Goal: Check status: Check status

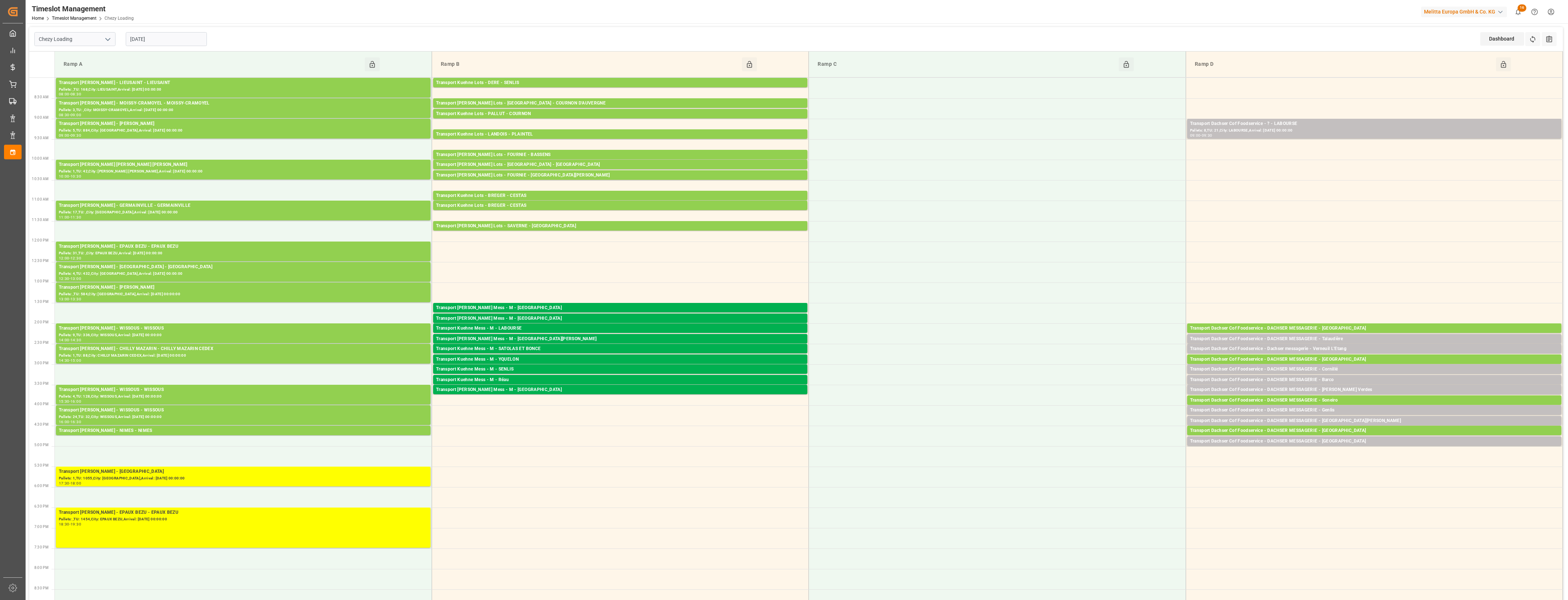
click at [107, 40] on polyline "open menu" at bounding box center [108, 40] width 4 height 2
click at [85, 73] on div "Chezy Unloading" at bounding box center [75, 71] width 80 height 16
type input "Chezy Unloading"
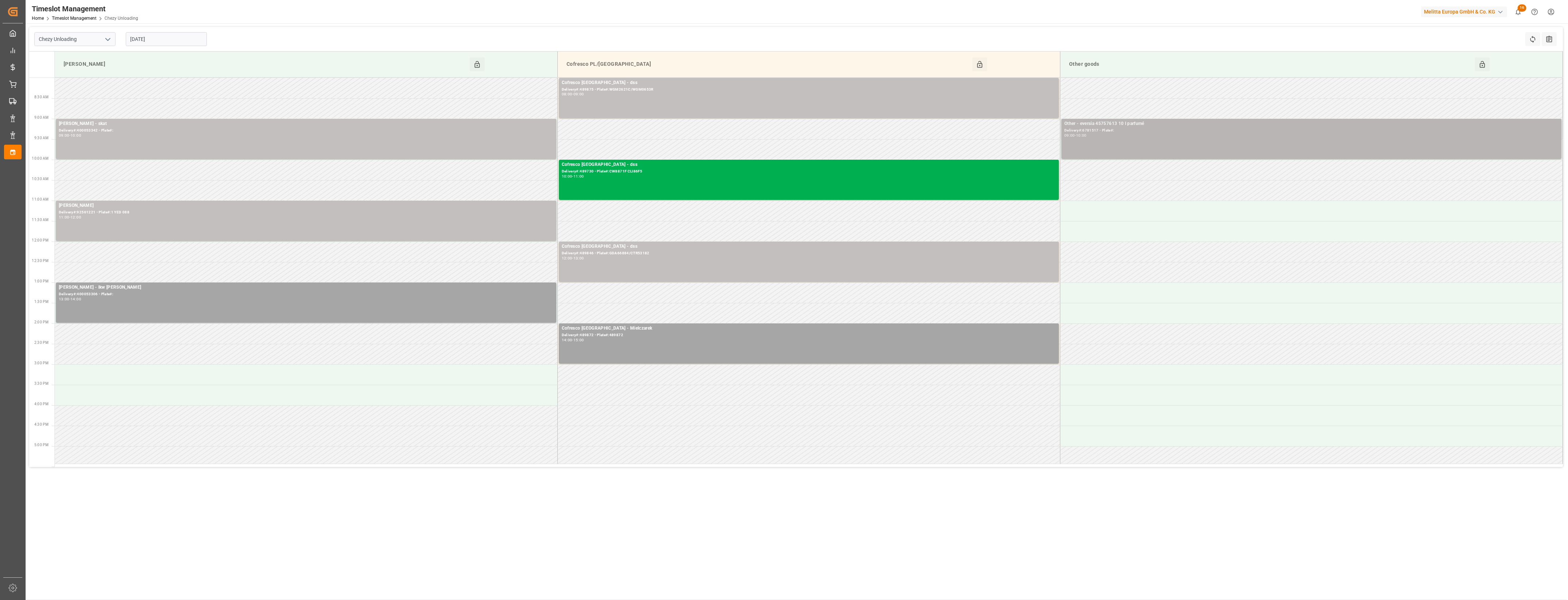
click at [1126, 125] on div "Other - eversia 45757613 10 l parfumé" at bounding box center [1312, 124] width 494 height 7
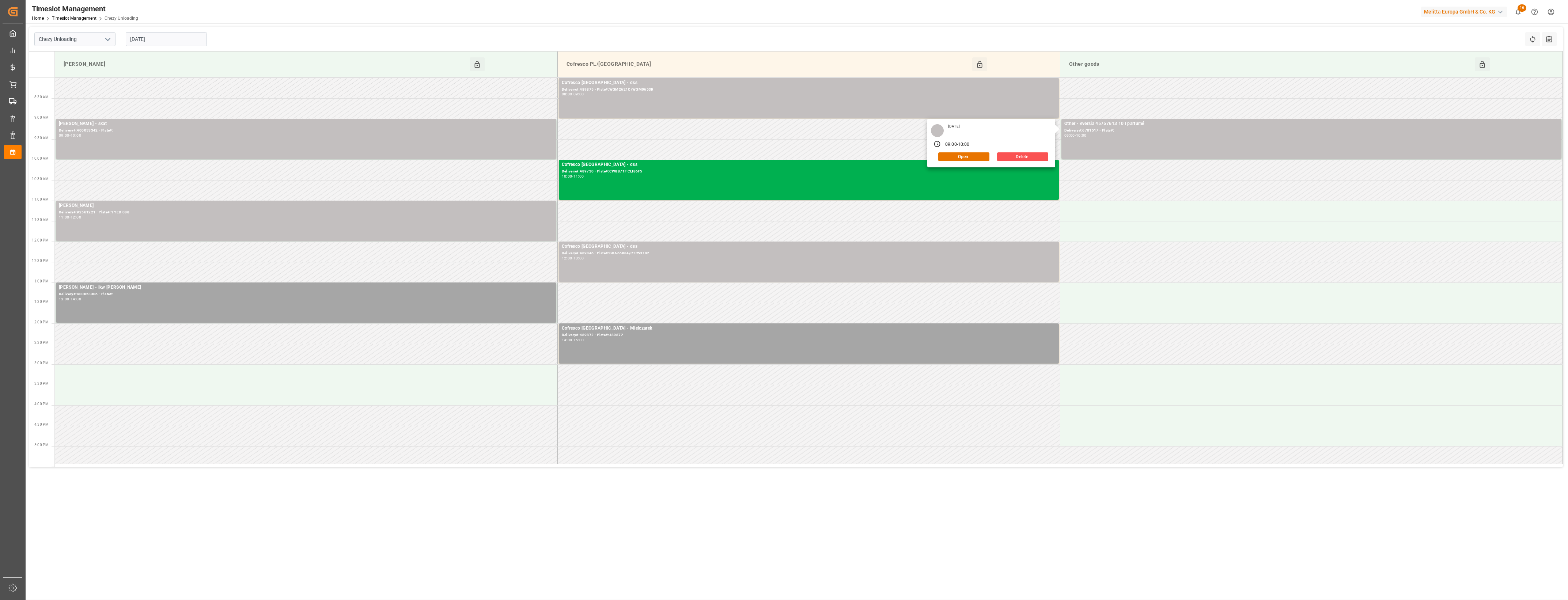
click at [168, 41] on input "[DATE]" at bounding box center [166, 39] width 81 height 14
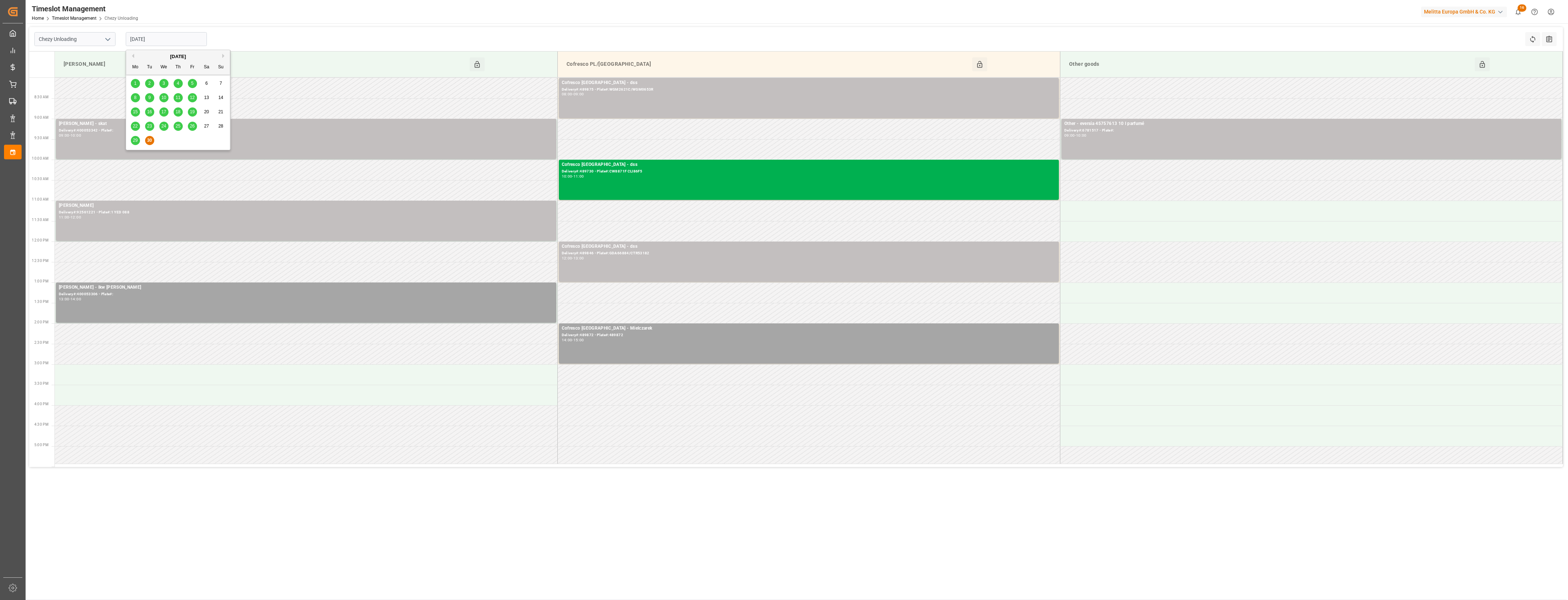
click at [223, 57] on button "Next Month" at bounding box center [224, 55] width 4 height 4
click at [165, 83] on div "1" at bounding box center [164, 83] width 9 height 9
type input "[DATE]"
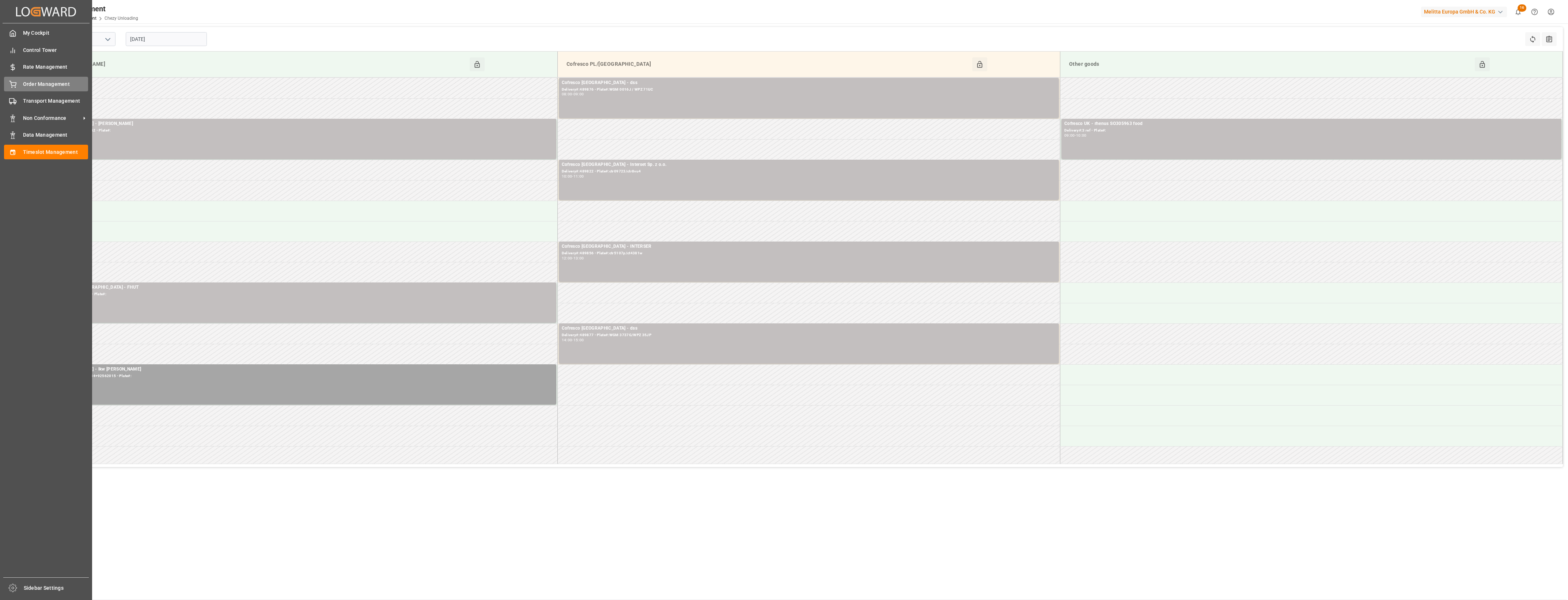
click at [13, 85] on icon at bounding box center [13, 85] width 7 height 7
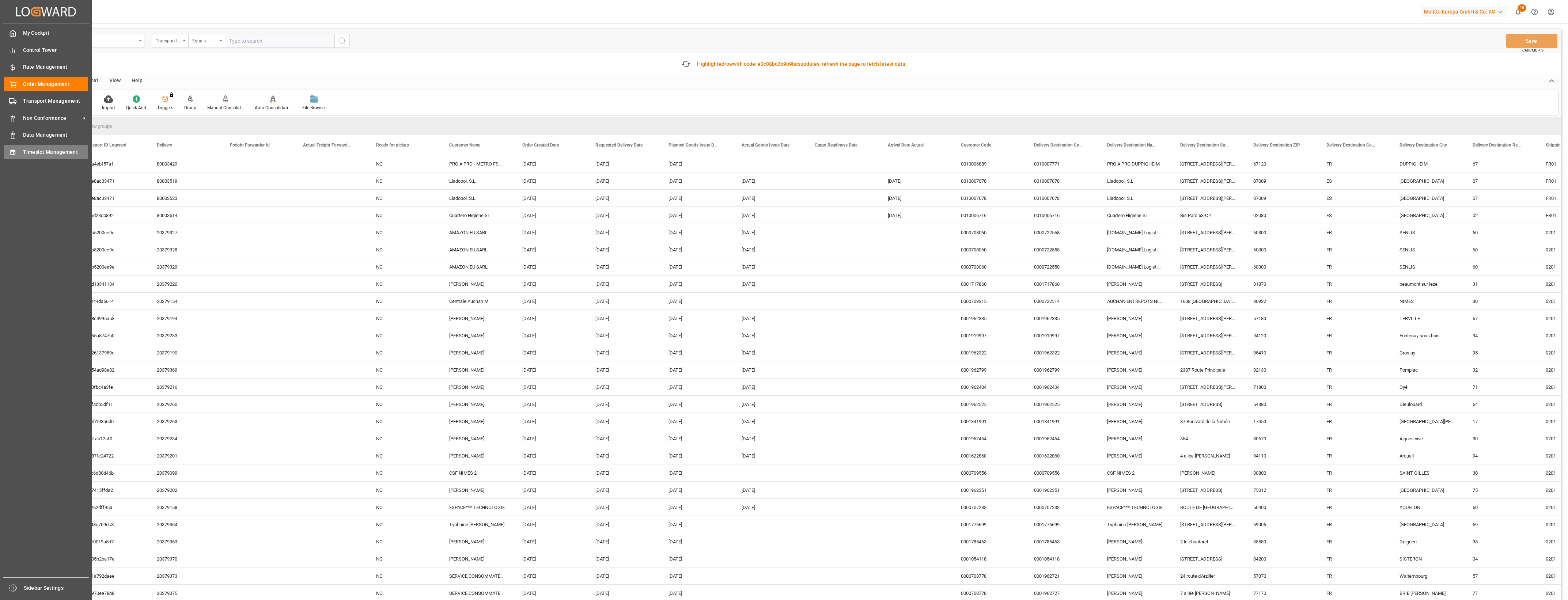
click at [19, 154] on div "Timeslot Management Timeslot Management" at bounding box center [46, 152] width 84 height 14
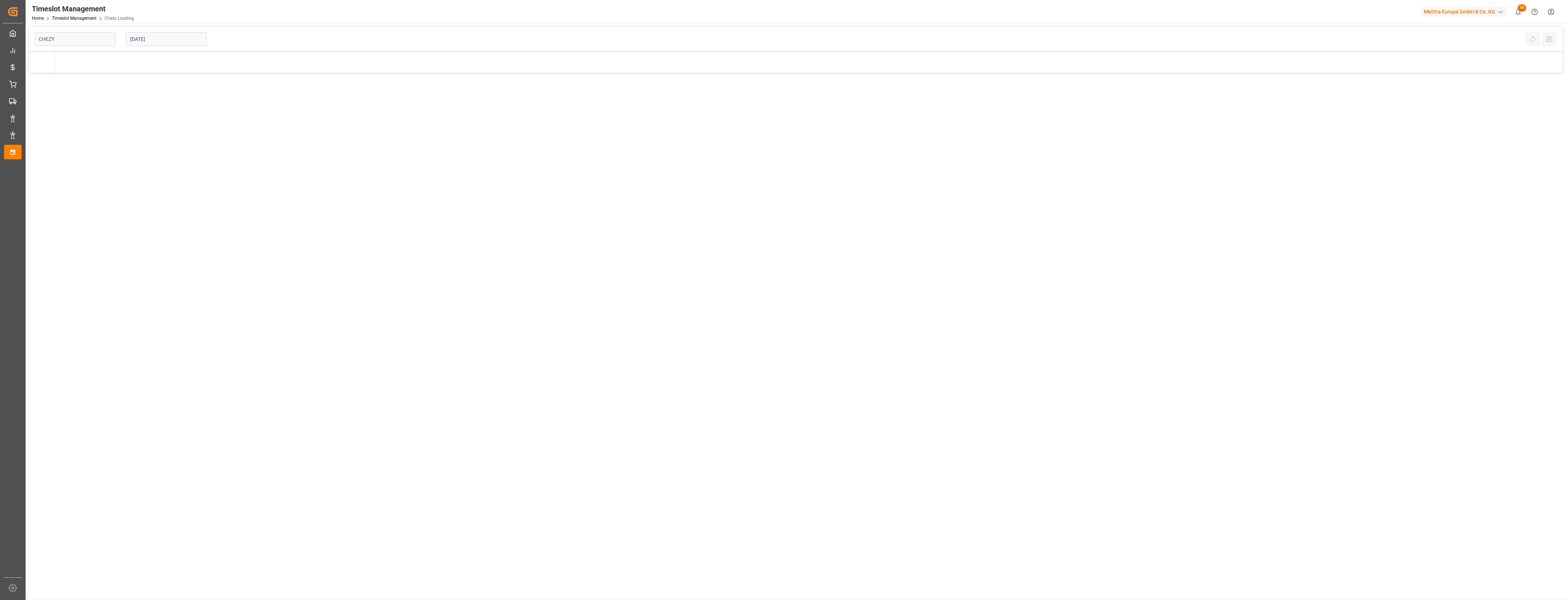
type input "Chezy Loading"
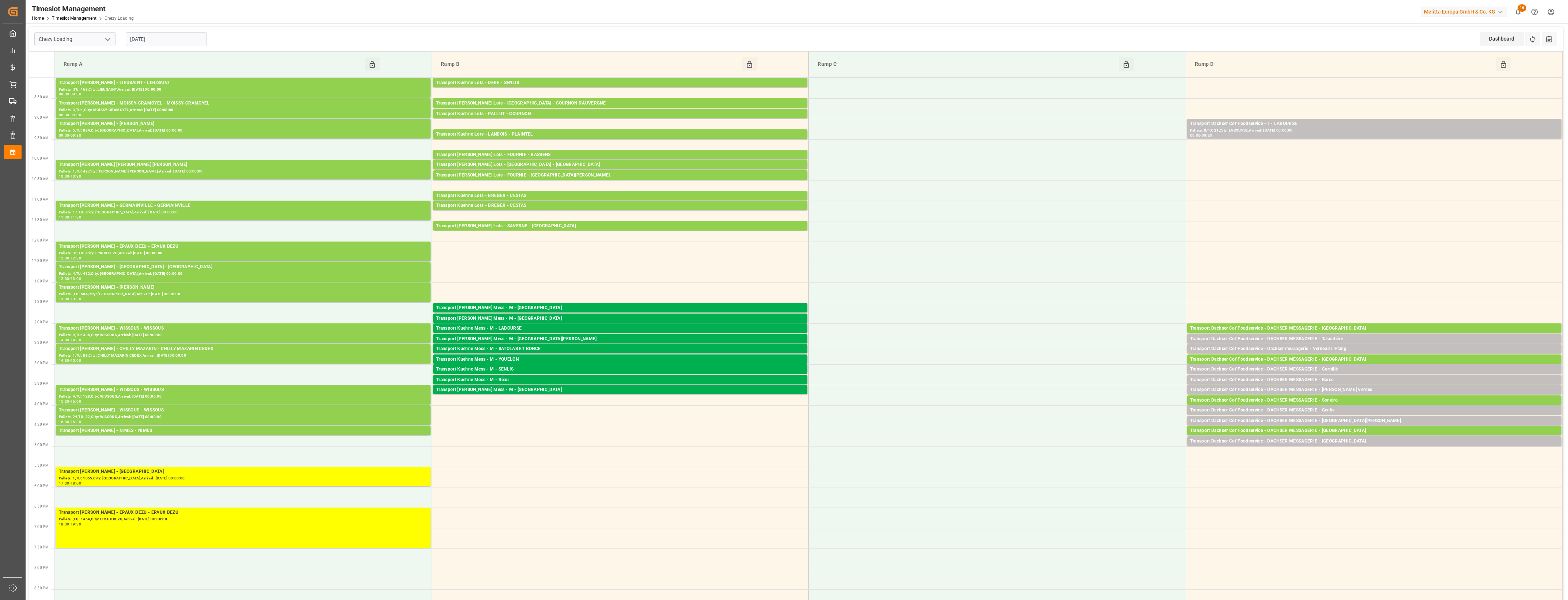
click at [167, 38] on input "[DATE]" at bounding box center [166, 39] width 81 height 14
click at [223, 55] on button "Next Month" at bounding box center [224, 55] width 4 height 4
click at [163, 85] on span "1" at bounding box center [164, 83] width 2 height 5
type input "[DATE]"
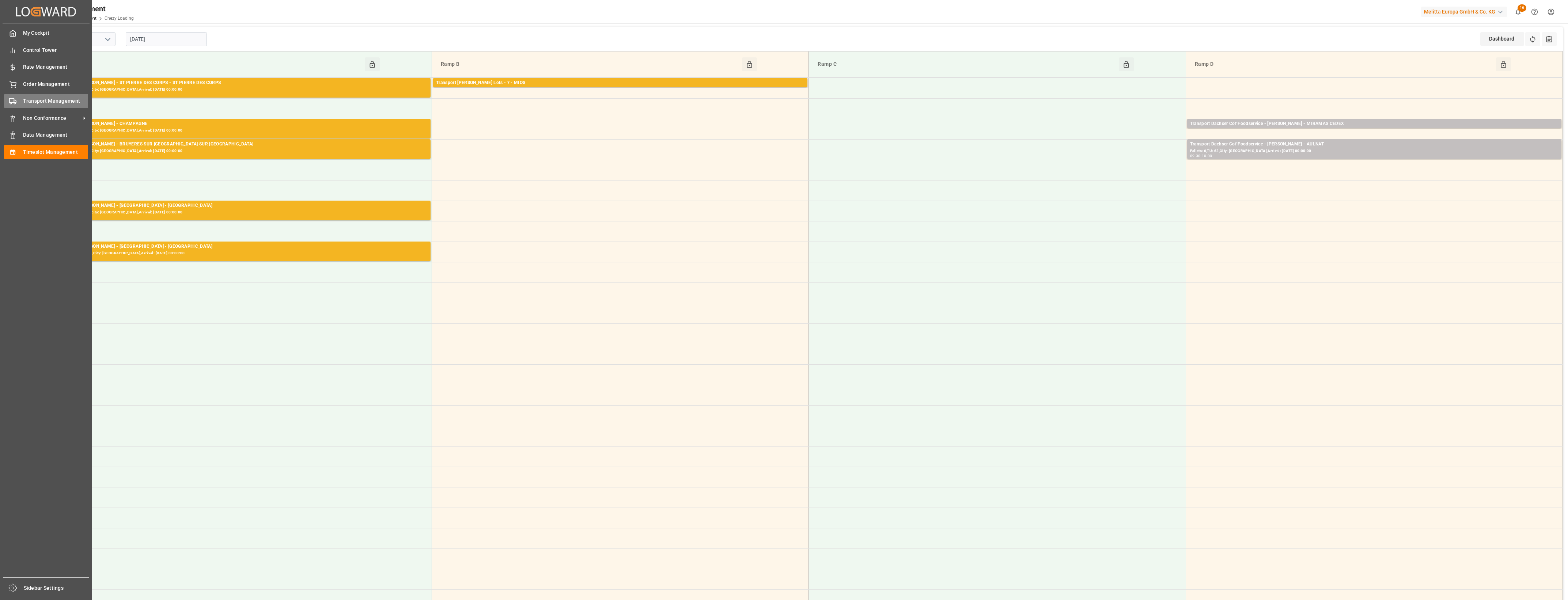
click at [20, 100] on div "Transport Management Transport Management" at bounding box center [46, 100] width 84 height 14
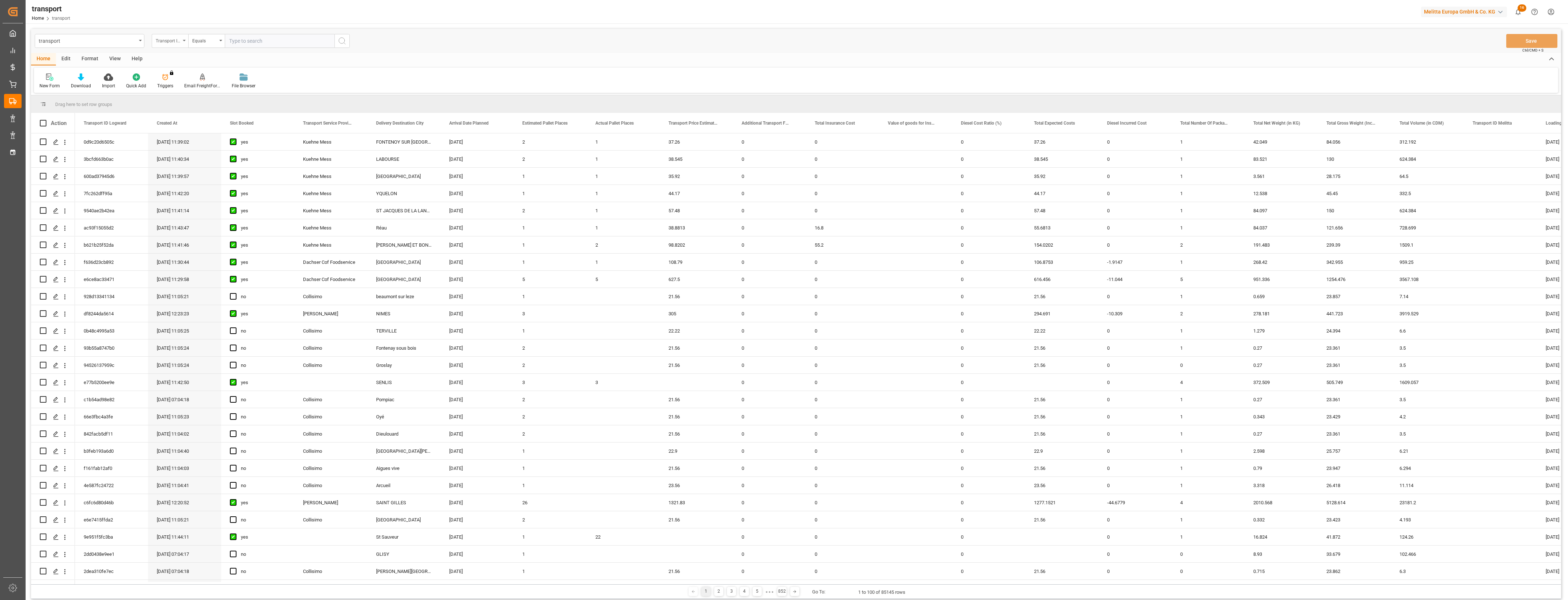
click at [184, 41] on icon "open menu" at bounding box center [184, 40] width 3 height 1
click at [300, 63] on div "Home Edit Format View Help" at bounding box center [796, 59] width 1530 height 12
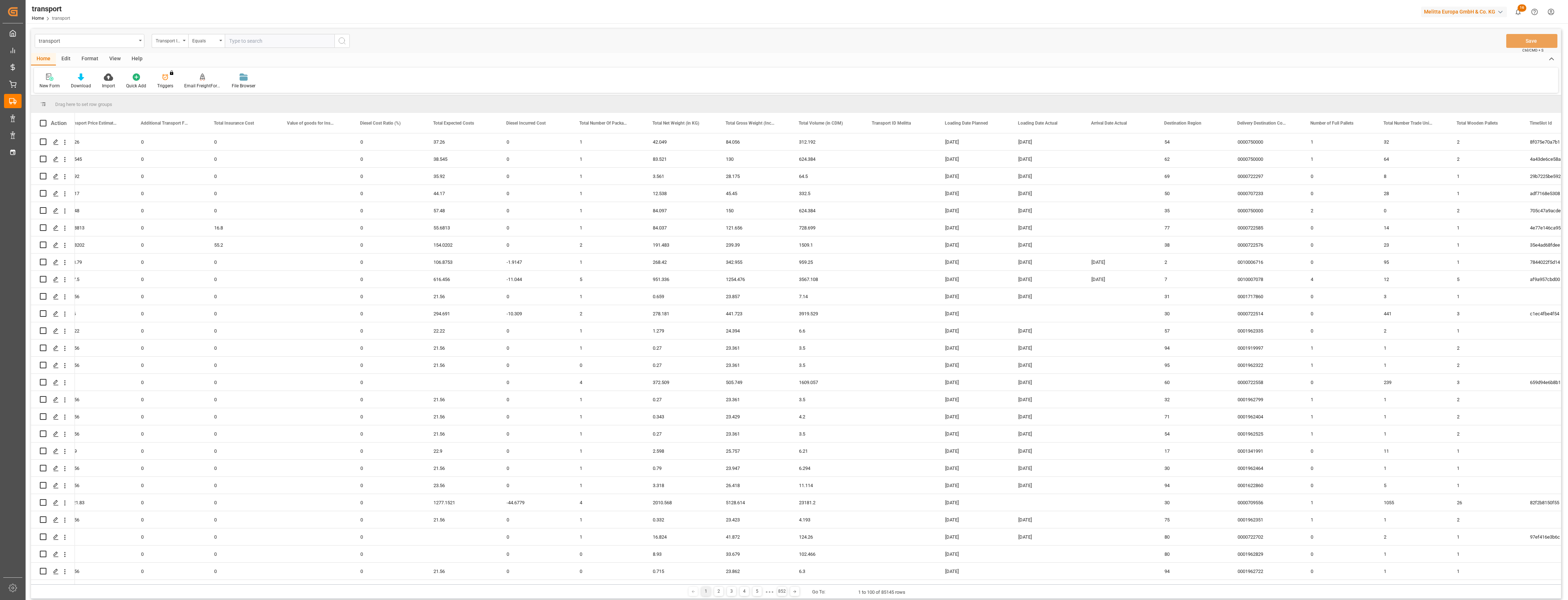
scroll to position [0, 624]
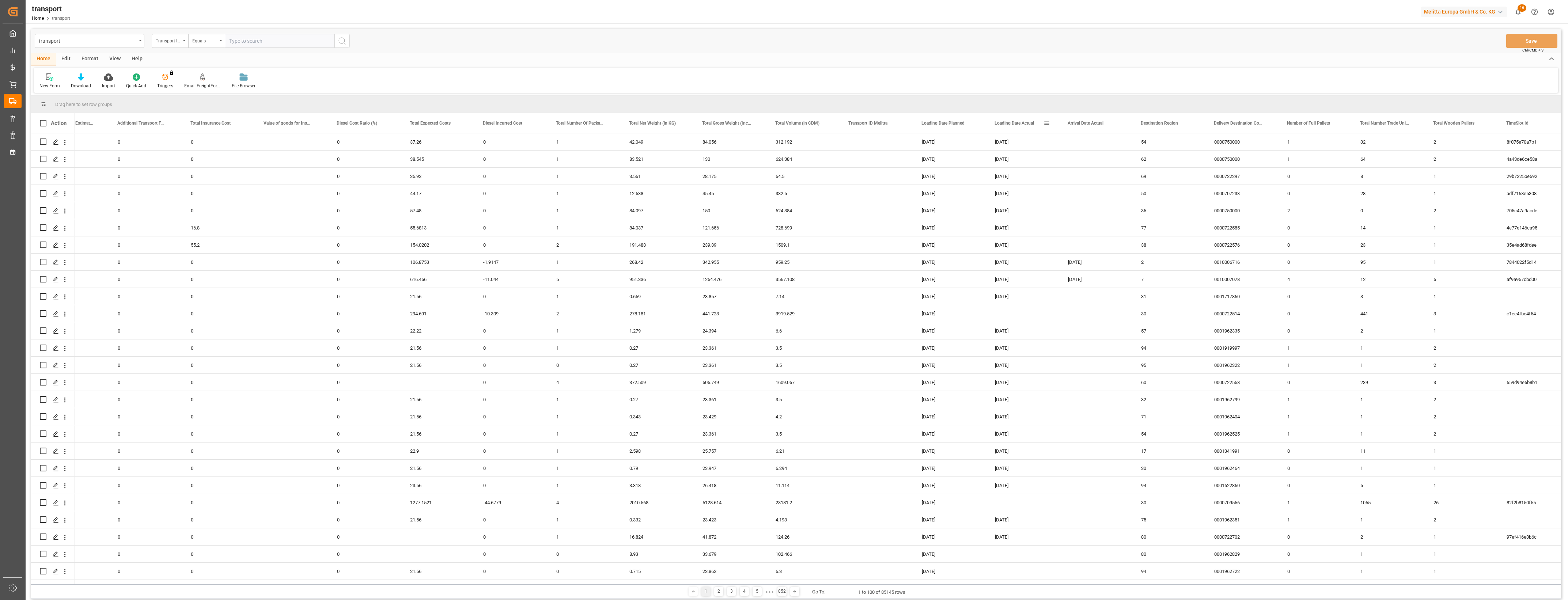
click at [1047, 124] on span at bounding box center [1046, 123] width 7 height 7
click at [1090, 124] on span "filter" at bounding box center [1089, 124] width 7 height 7
click at [1112, 162] on input "date" at bounding box center [1080, 162] width 72 height 15
type input "[DATE]"
click at [1088, 187] on button "Apply" at bounding box center [1090, 185] width 13 height 7
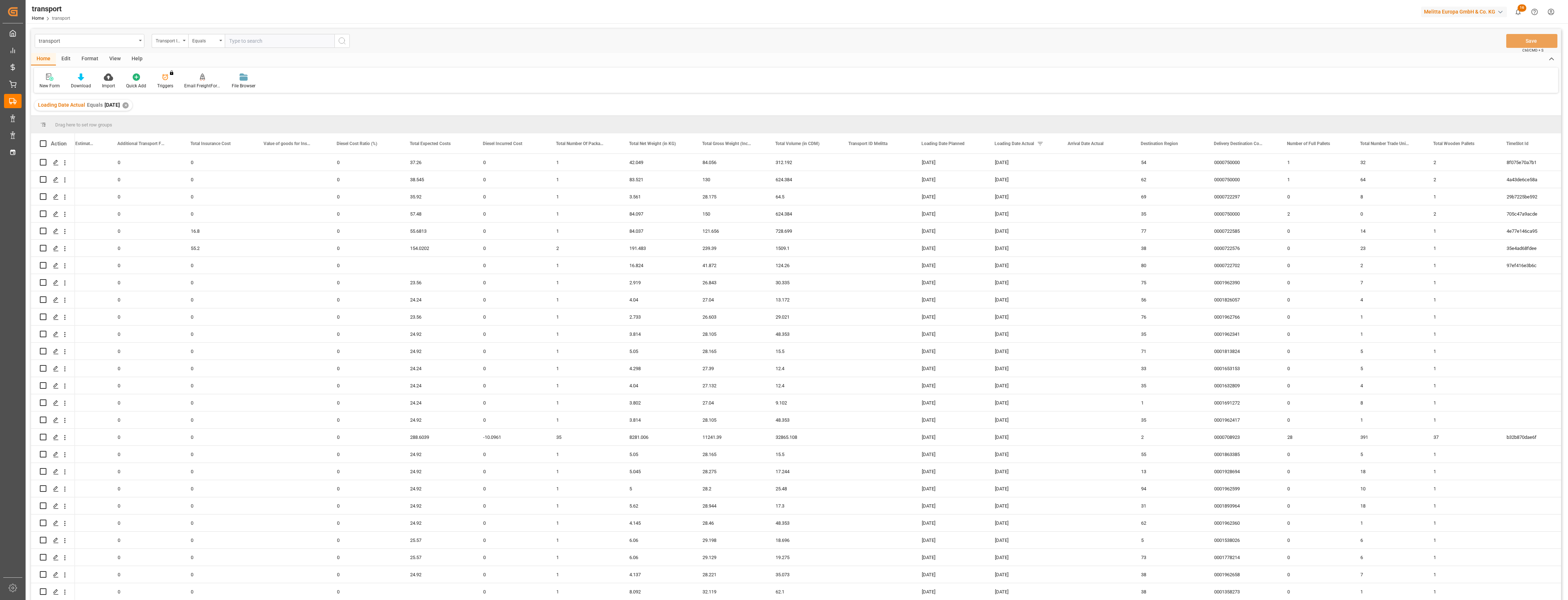
click at [1566, 472] on main "transport Transport ID Logward Equals Save Ctrl/CMD + S Home Edit Format View H…" at bounding box center [796, 324] width 1541 height 590
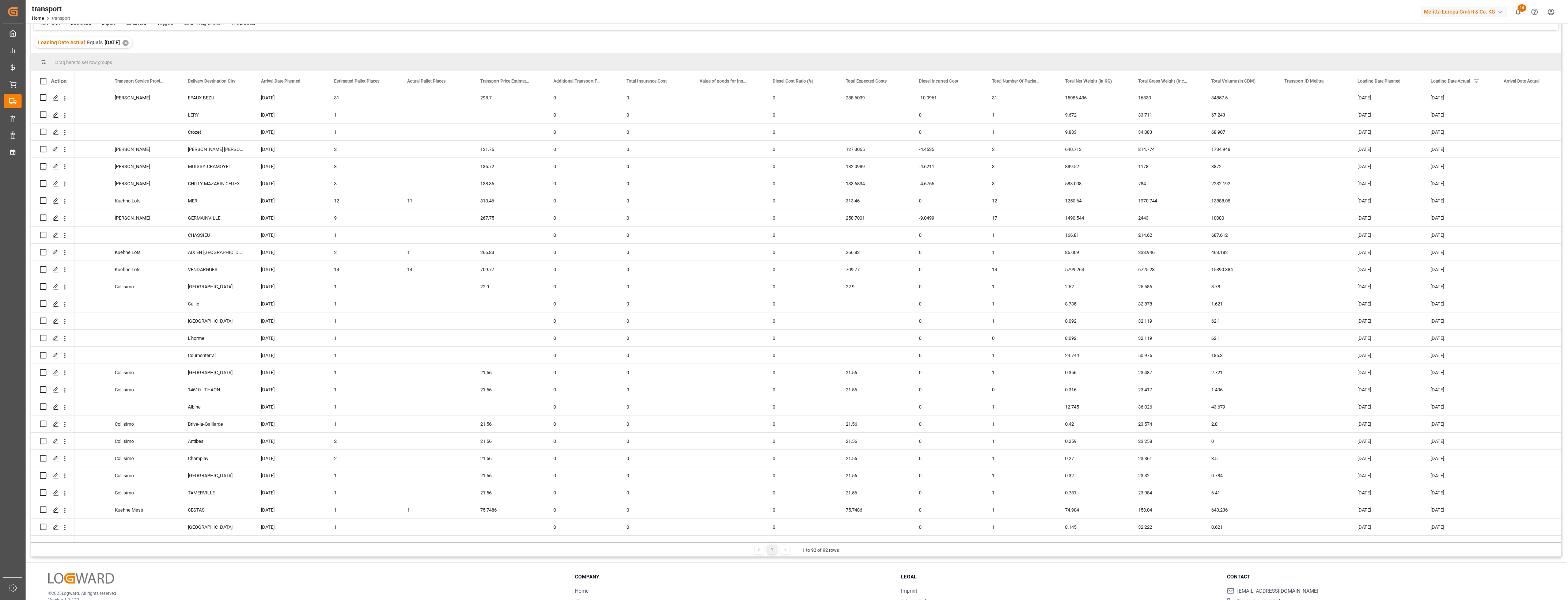
scroll to position [1133, 0]
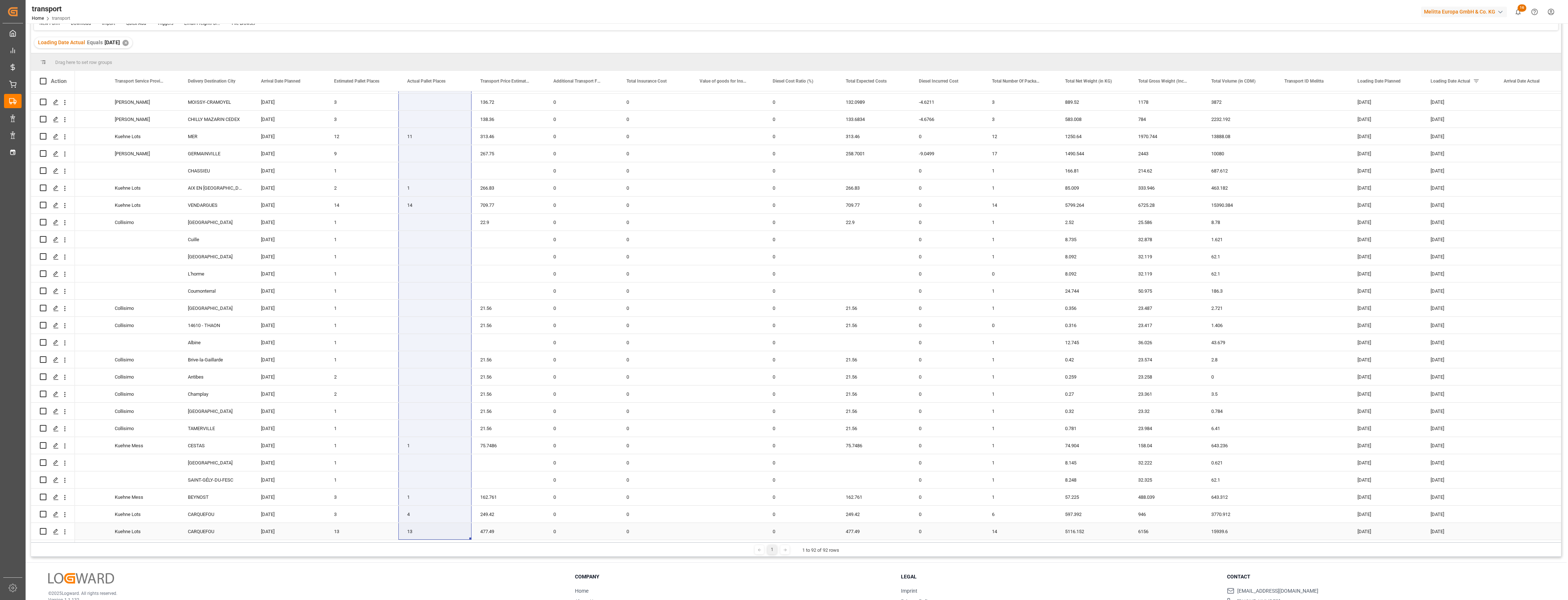
drag, startPoint x: 422, startPoint y: 99, endPoint x: 425, endPoint y: 534, distance: 435.0
